Goal: Check status: Check status

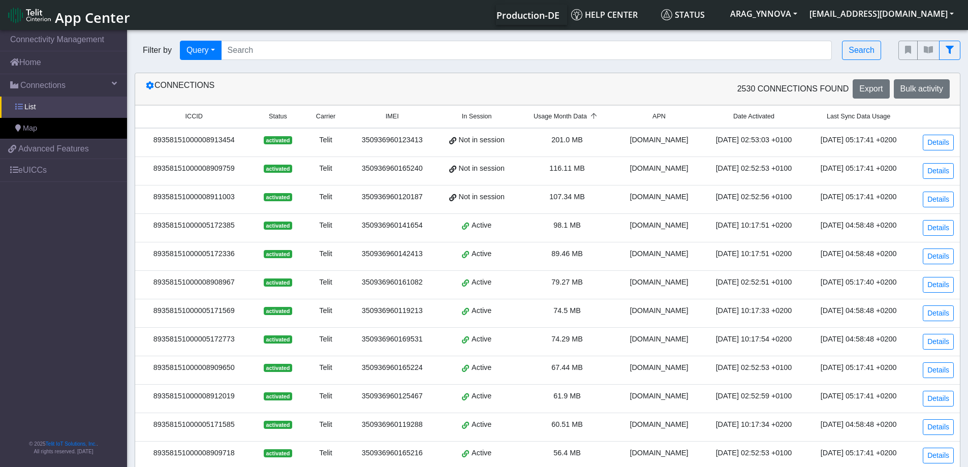
click at [80, 111] on link "List" at bounding box center [63, 107] width 127 height 21
click at [70, 125] on link "Map" at bounding box center [63, 128] width 127 height 21
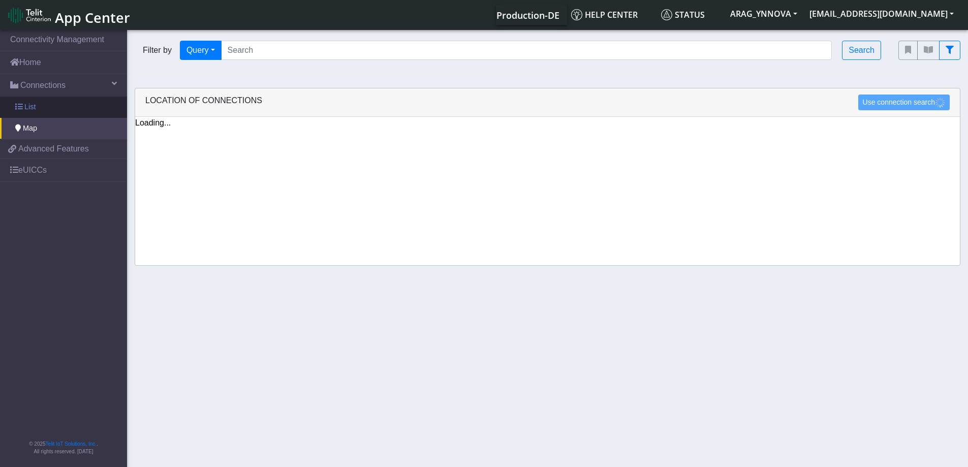
click at [45, 111] on link "List" at bounding box center [63, 107] width 127 height 21
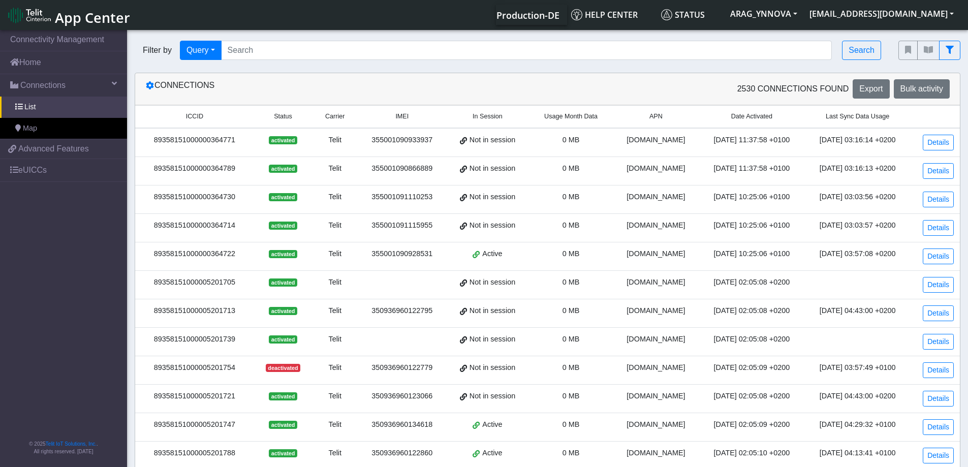
click at [557, 113] on span "Usage Month Data" at bounding box center [570, 117] width 53 height 10
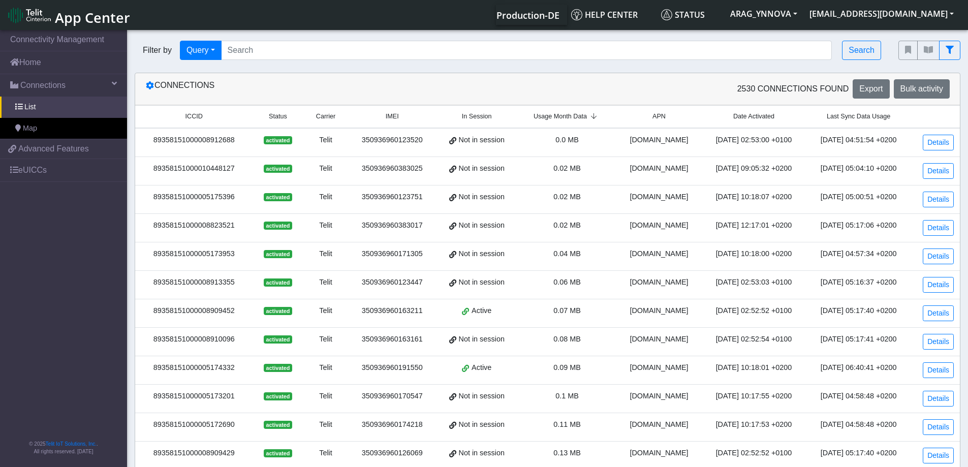
click at [560, 115] on span "Usage Month Data" at bounding box center [559, 117] width 53 height 10
click at [935, 225] on link "Details" at bounding box center [938, 228] width 31 height 16
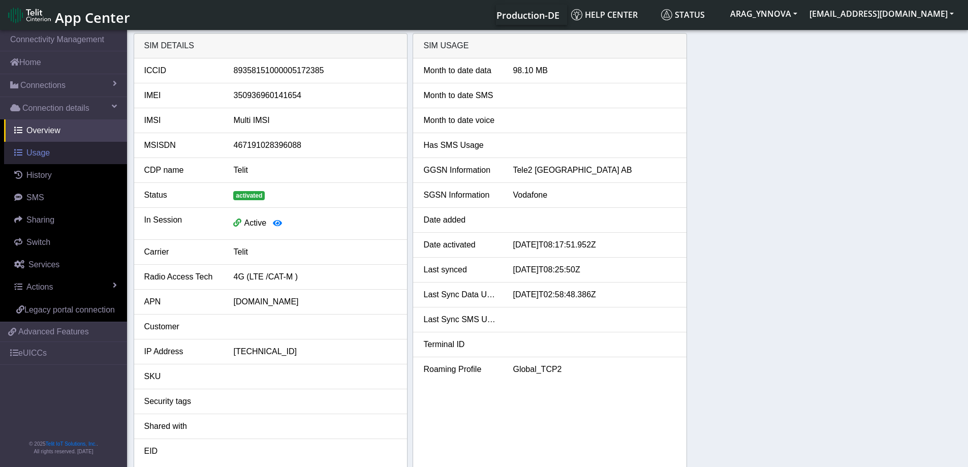
click at [58, 154] on link "Usage" at bounding box center [65, 153] width 123 height 22
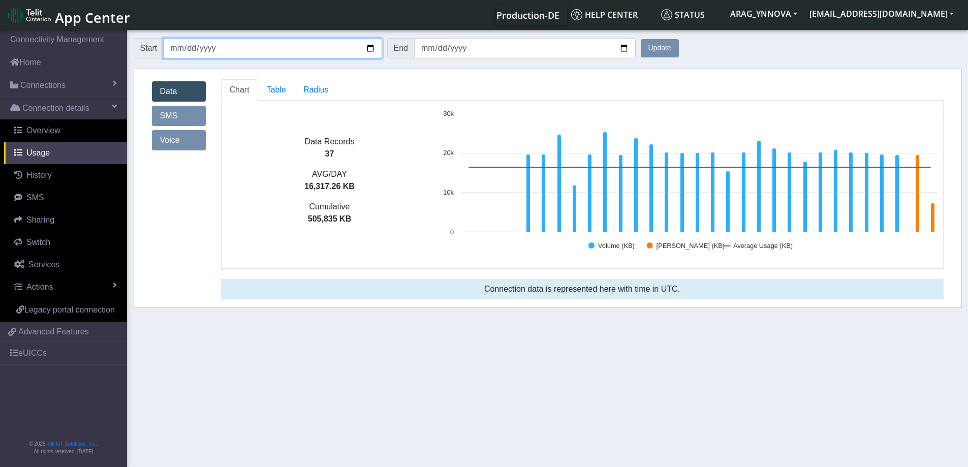
click at [230, 49] on input "[DATE]" at bounding box center [272, 48] width 218 height 20
click at [372, 47] on input "[DATE]" at bounding box center [272, 48] width 218 height 20
type input "[DATE]"
click at [664, 47] on button "Update" at bounding box center [660, 48] width 38 height 18
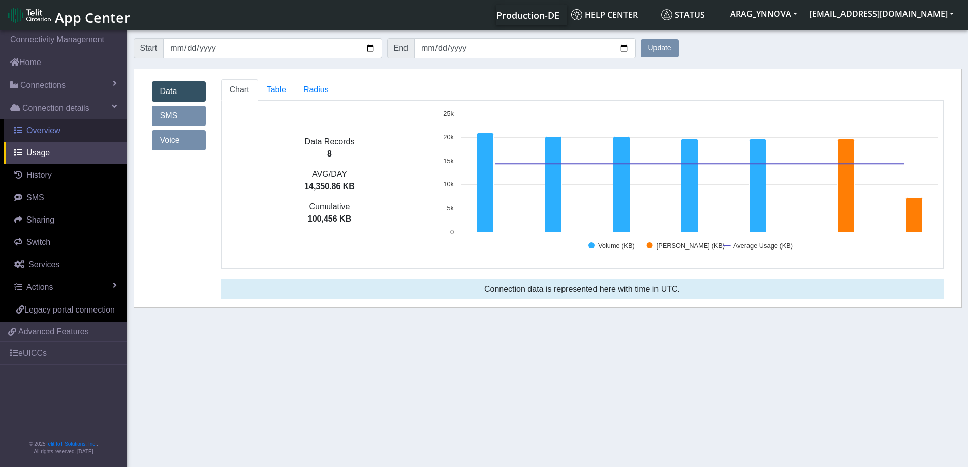
click at [47, 133] on span "Overview" at bounding box center [43, 130] width 34 height 9
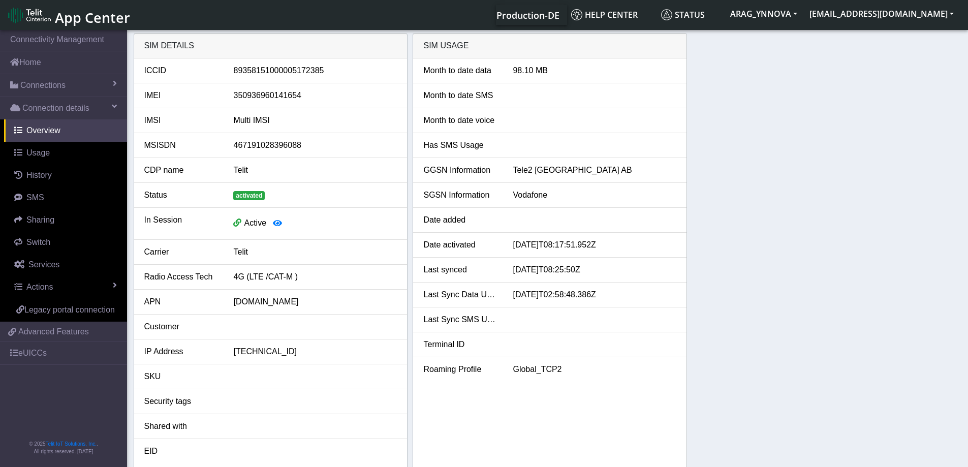
click at [269, 98] on div "350936960141654" at bounding box center [315, 95] width 179 height 12
copy div "350936960141654"
